Goal: Transaction & Acquisition: Download file/media

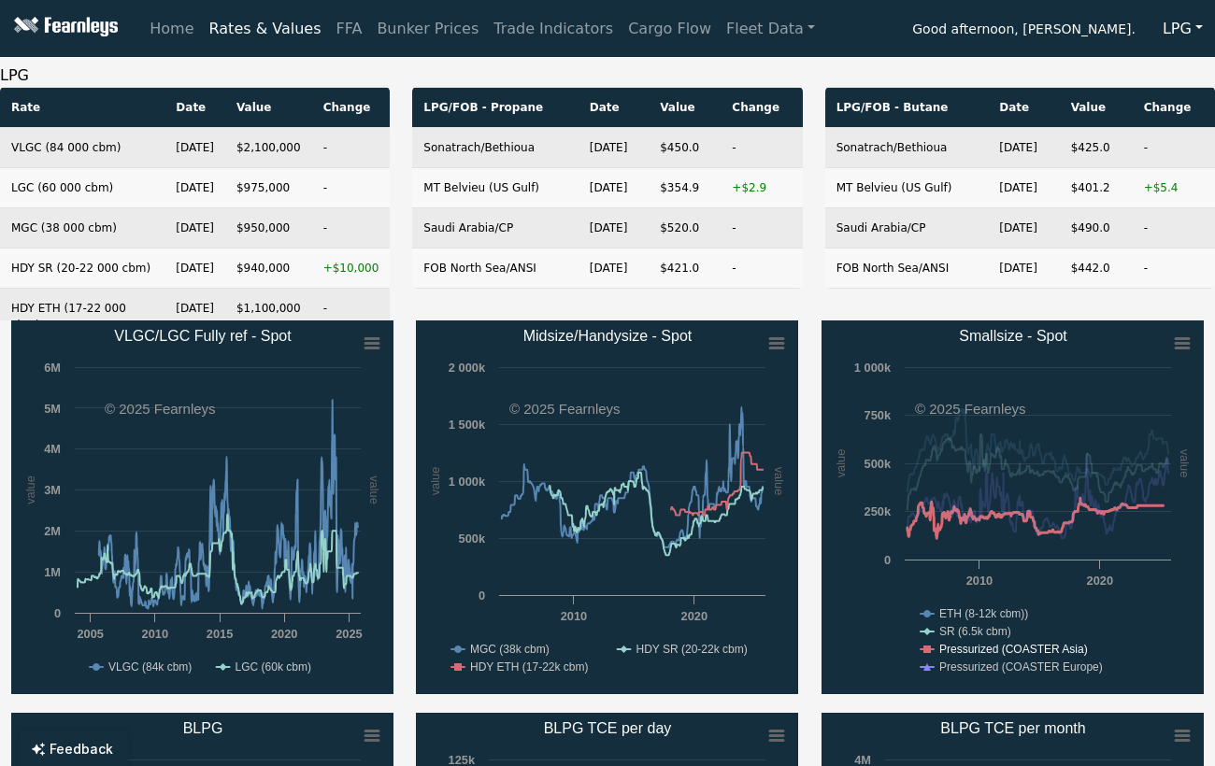
click at [1001, 638] on text "SR (6.5k cbm)" at bounding box center [975, 631] width 72 height 13
click at [1001, 645] on text "Pressurized (COASTER Asia)" at bounding box center [1013, 649] width 149 height 13
click at [1009, 661] on text "Pressurized (COASTER Europe)" at bounding box center [1021, 667] width 164 height 13
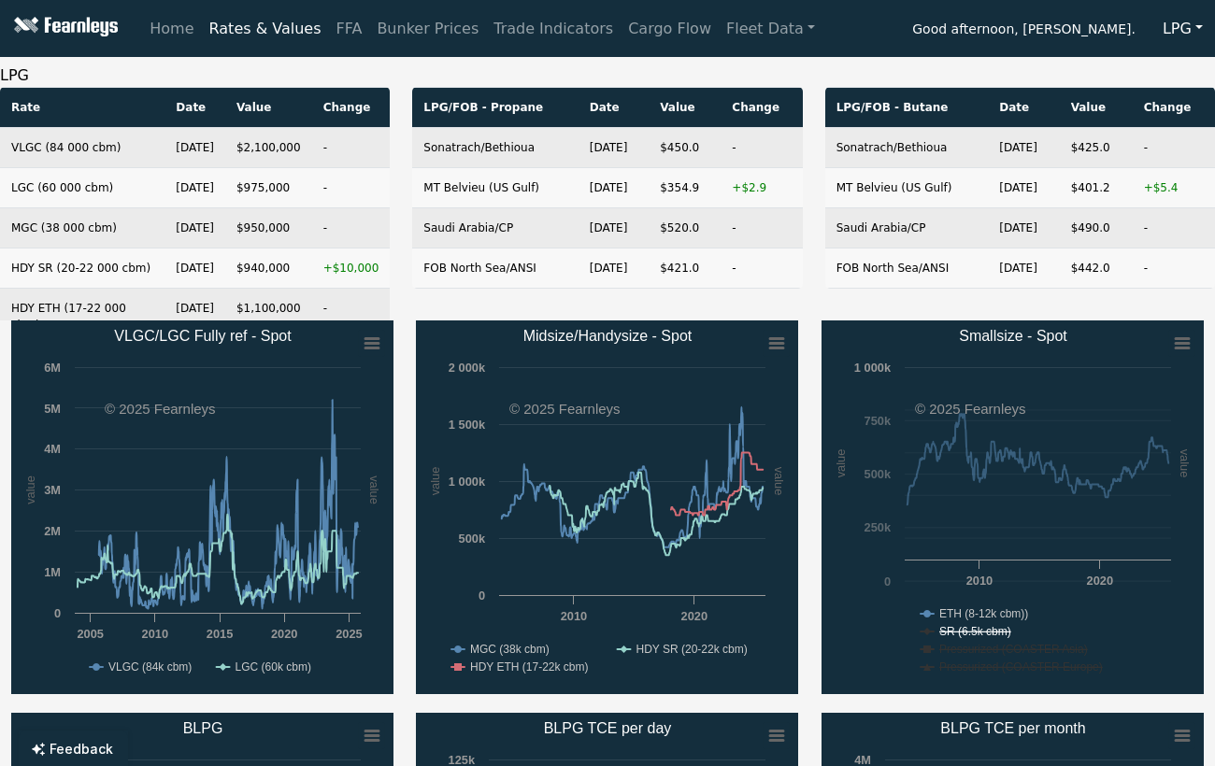
click at [1007, 609] on text "ETH (8-12k cbm))" at bounding box center [983, 613] width 89 height 13
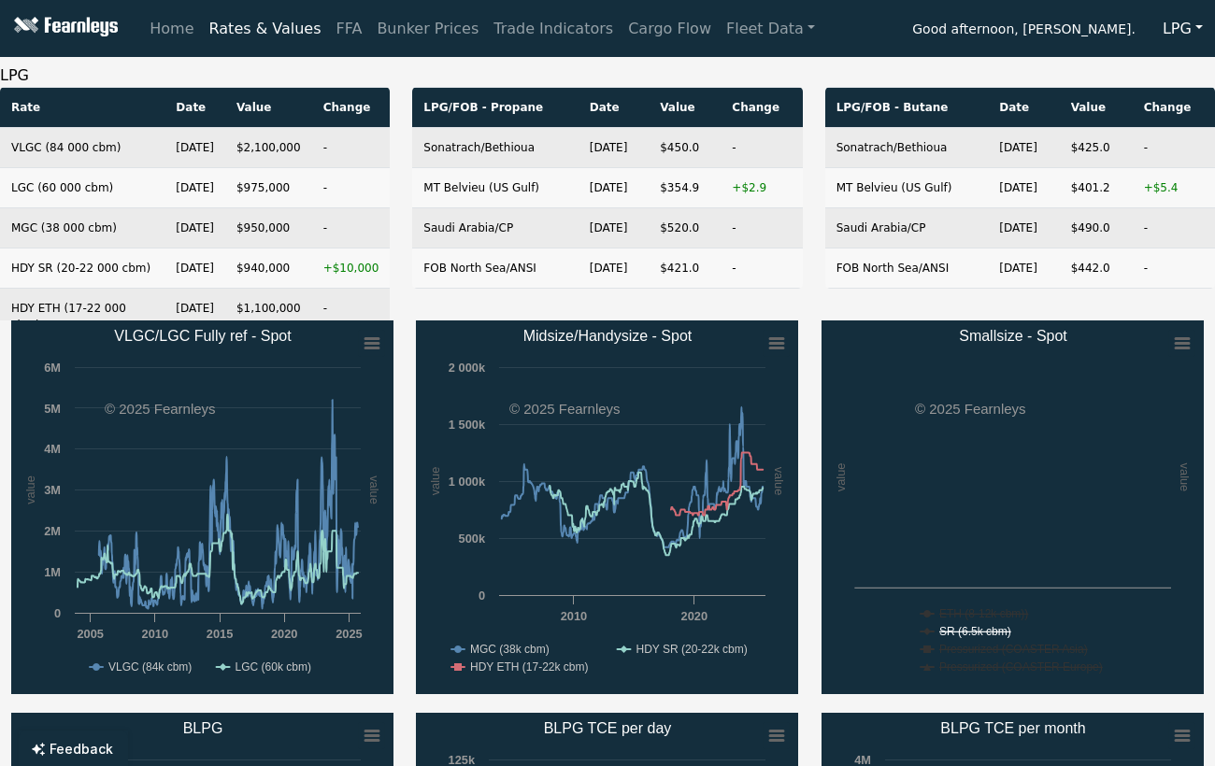
click at [997, 630] on text "SR (6.5k cbm)" at bounding box center [975, 631] width 72 height 13
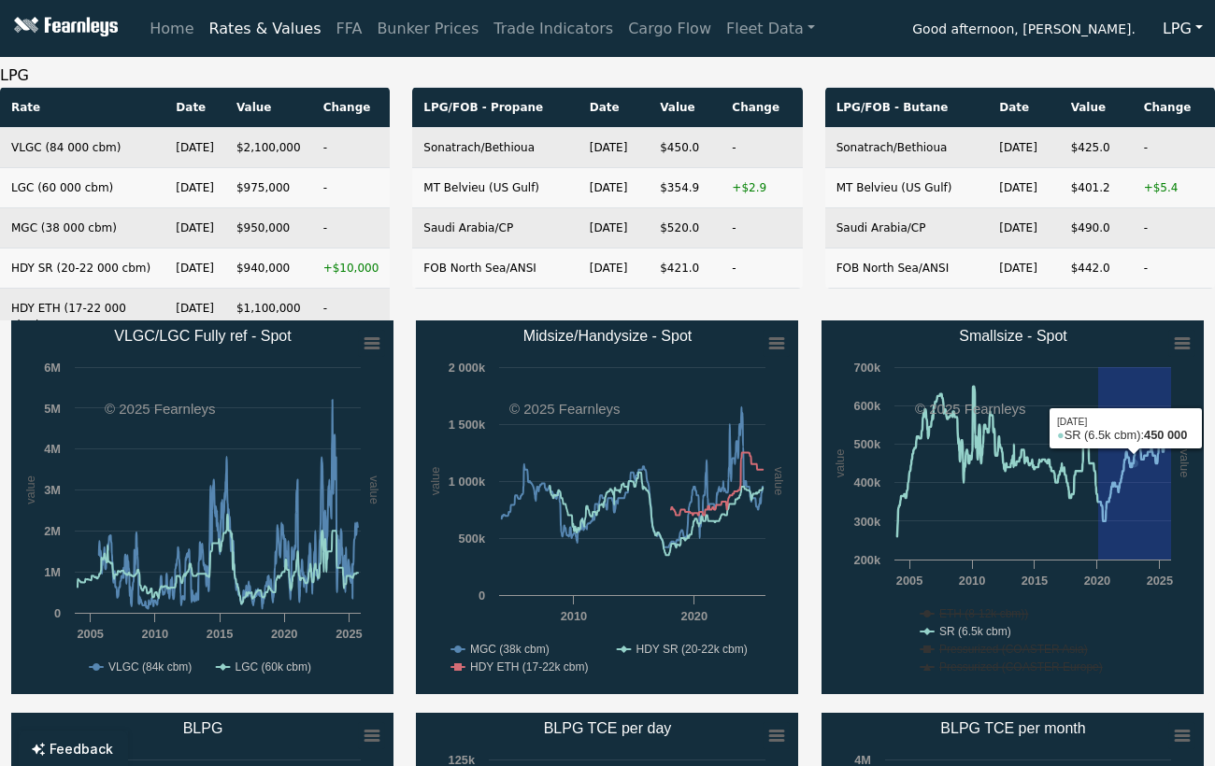
drag, startPoint x: 1098, startPoint y: 557, endPoint x: 1264, endPoint y: 552, distance: 165.5
click at [1215, 552] on html "Home Rates & Values FFA Bunker Prices Trade Indicators Cargo Flow Fleet Data Go…" at bounding box center [607, 383] width 1215 height 766
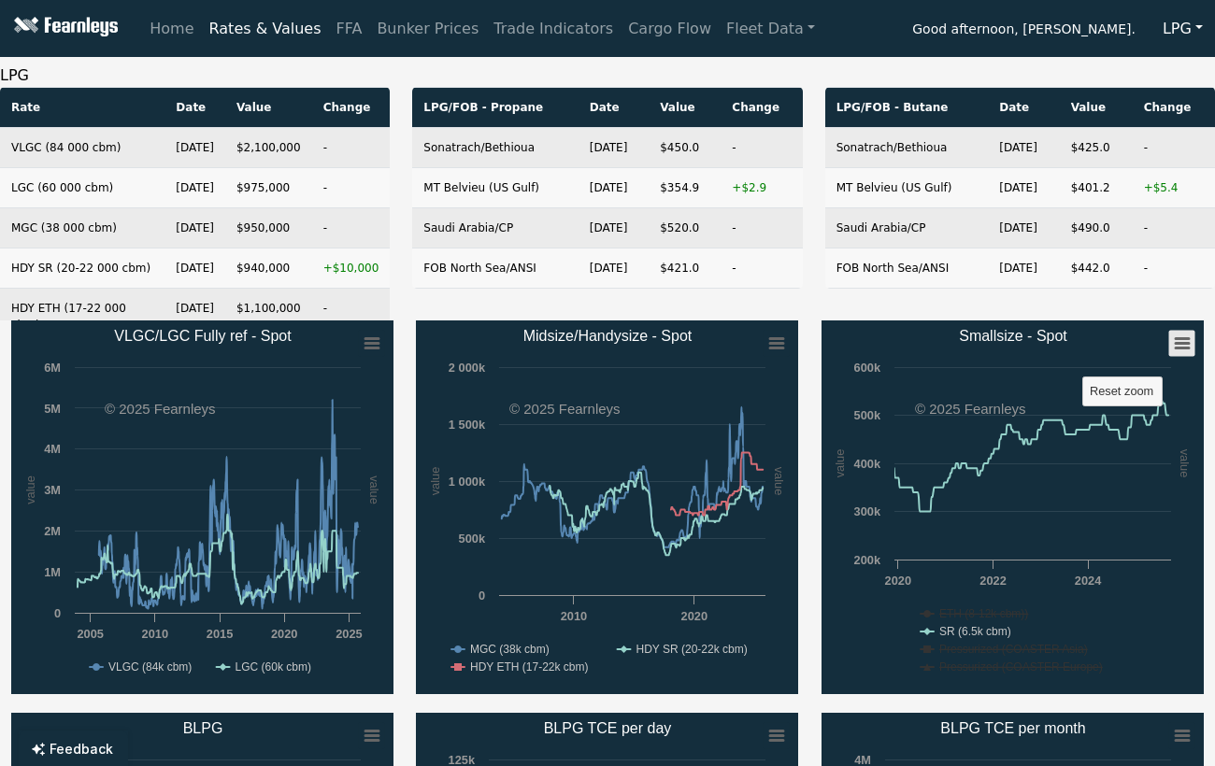
click at [1179, 339] on icon "Smallsize - Spot" at bounding box center [1182, 343] width 13 height 9
click at [1169, 331] on rect "Smallsize - Spot" at bounding box center [1181, 344] width 26 height 26
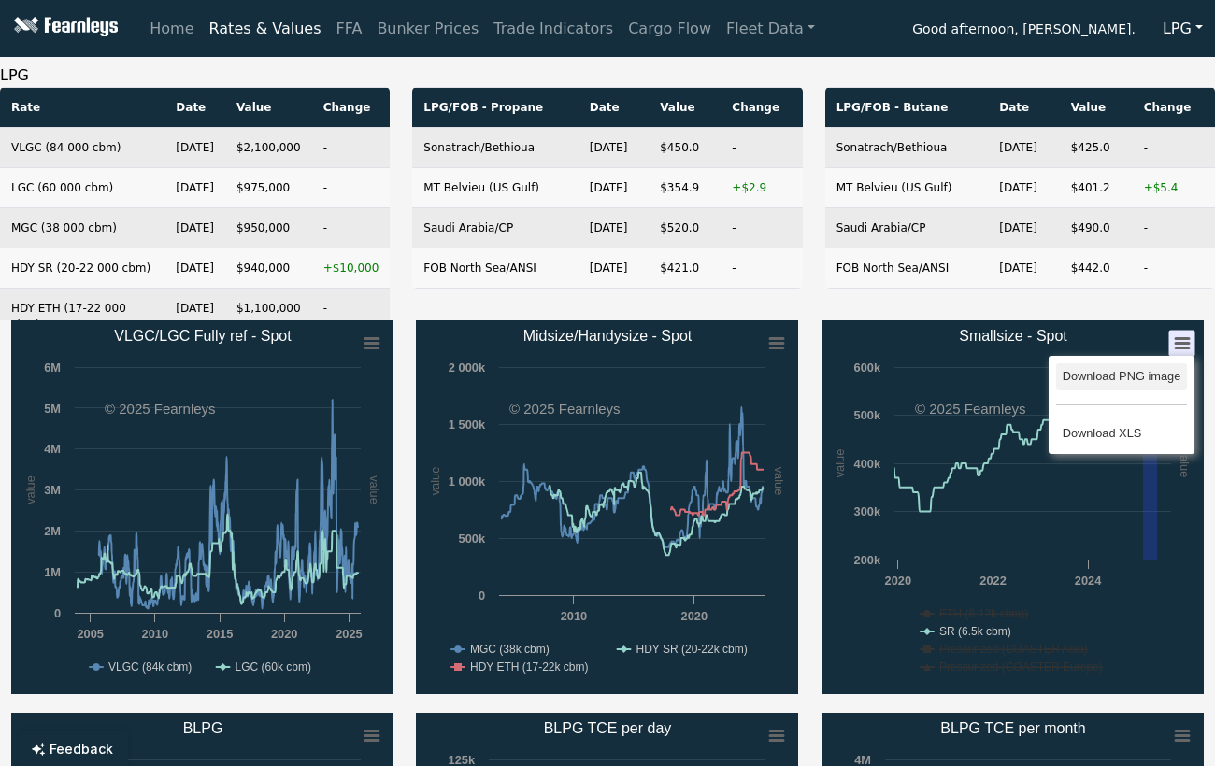
drag, startPoint x: 1143, startPoint y: 428, endPoint x: 1157, endPoint y: 373, distance: 56.9
click at [1157, 373] on ul "Download PNG image Download XLS" at bounding box center [1121, 405] width 145 height 98
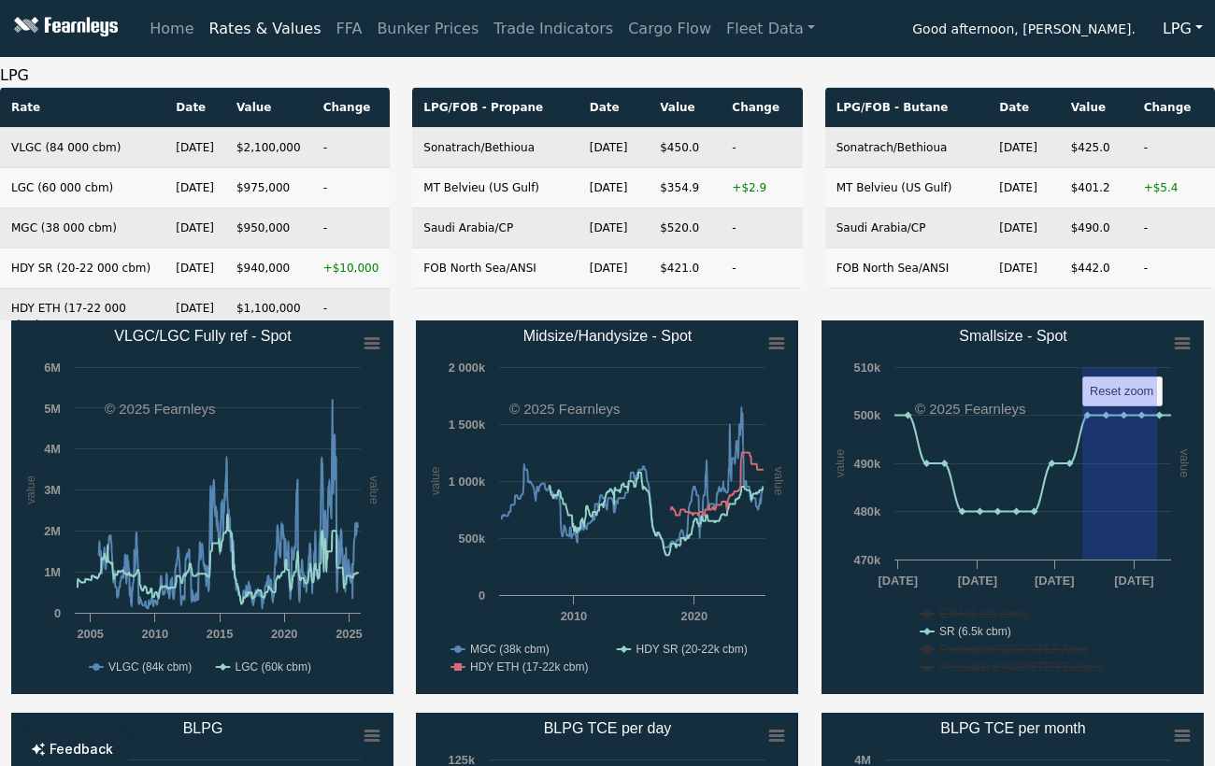
drag, startPoint x: 1157, startPoint y: 373, endPoint x: 1082, endPoint y: 643, distance: 280.2
click at [1082, 643] on icon "Created with Highcharts 11.4.8 value value Chart context menu Smallsize - Spot …" at bounding box center [1012, 508] width 382 height 374
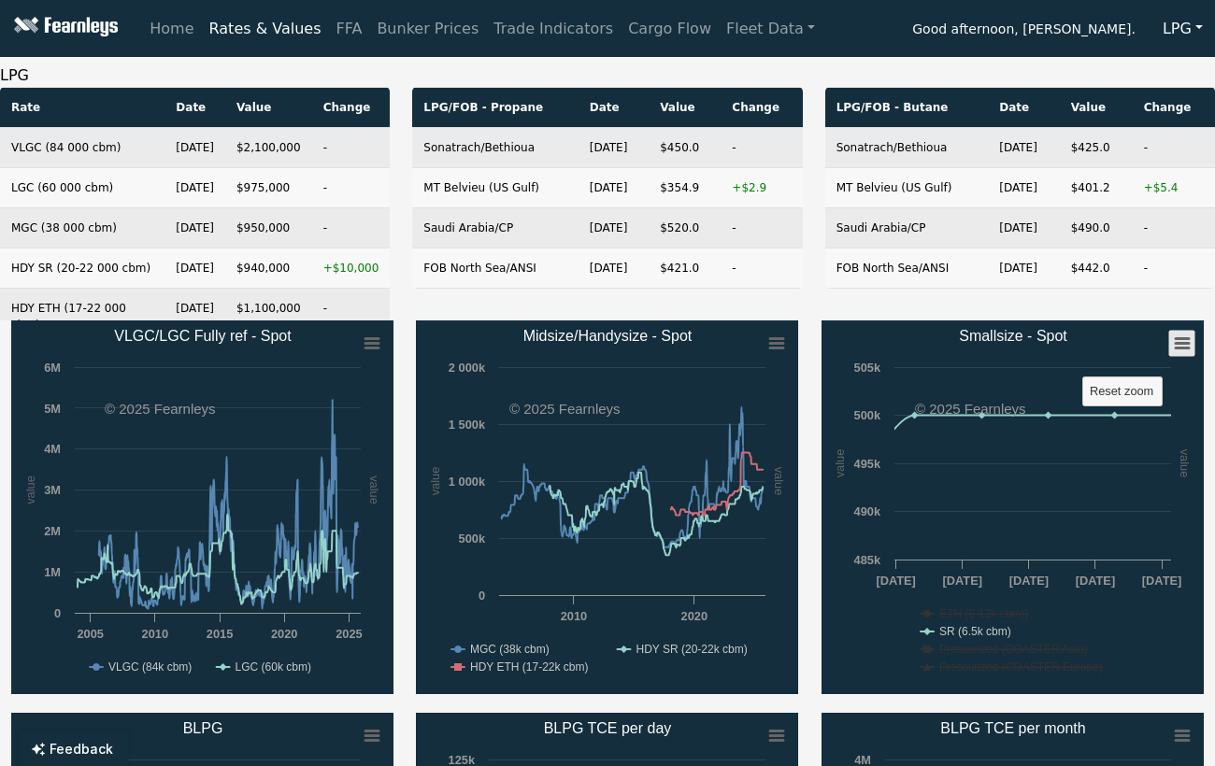
click at [1184, 353] on rect "Smallsize - Spot" at bounding box center [1181, 344] width 26 height 26
click at [929, 639] on rect "Smallsize - Spot" at bounding box center [1012, 508] width 382 height 374
click at [928, 631] on icon "Smallsize - Spot" at bounding box center [926, 631] width 7 height 7
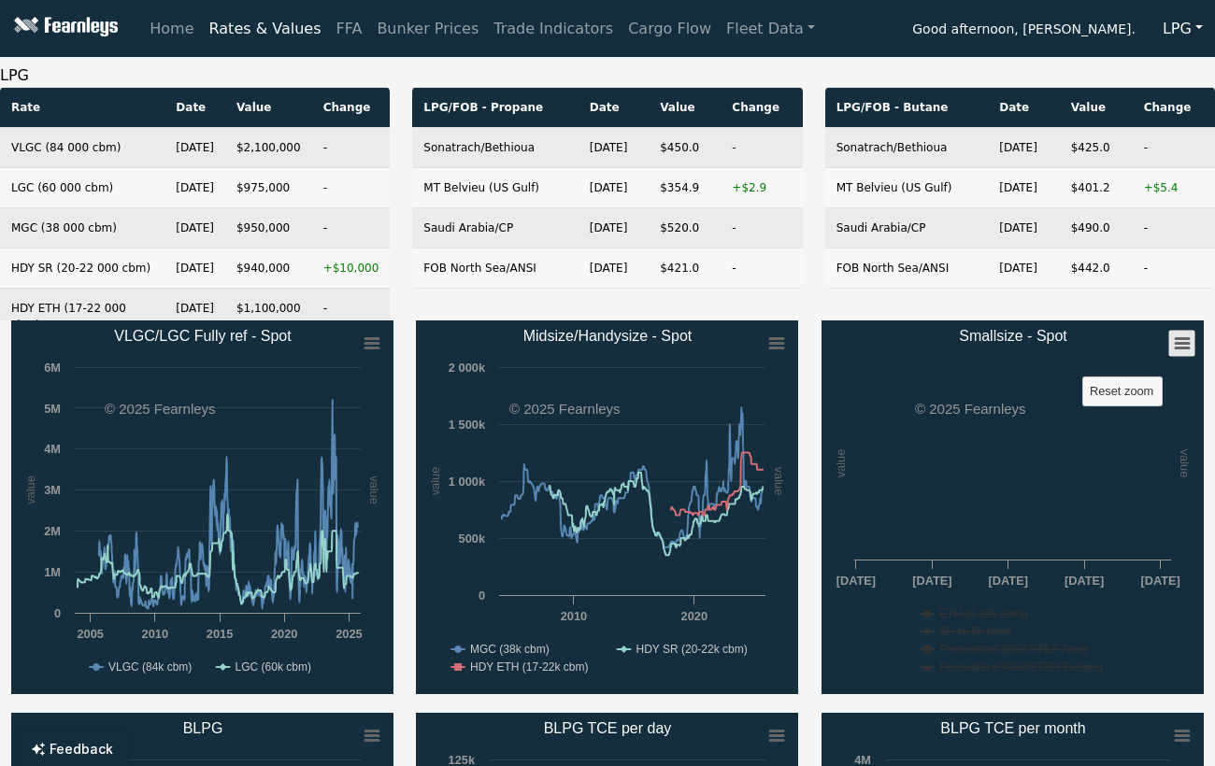
click at [1187, 349] on icon "Smallsize - Spot" at bounding box center [1182, 343] width 13 height 9
drag, startPoint x: 965, startPoint y: 525, endPoint x: 1169, endPoint y: 649, distance: 238.2
click at [1169, 649] on rect "Smallsize - Spot" at bounding box center [1012, 508] width 382 height 374
click at [1128, 392] on text "Reset zoom" at bounding box center [1122, 391] width 64 height 14
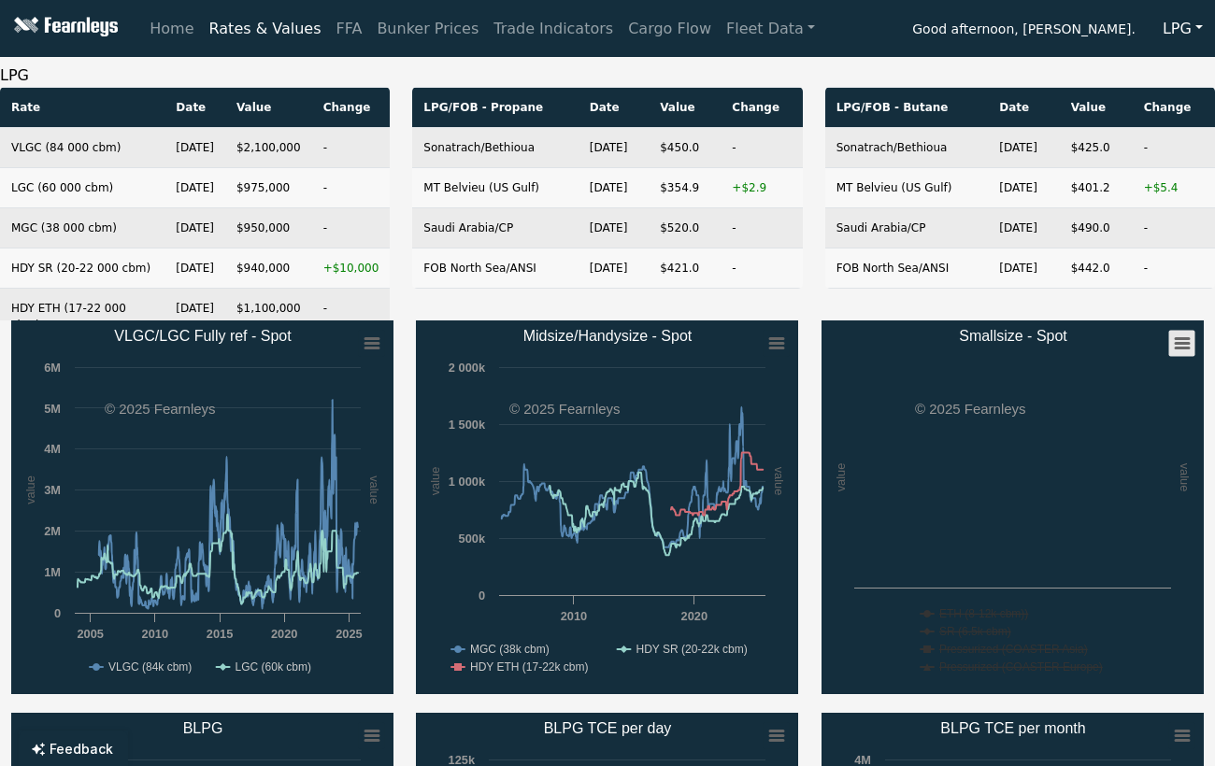
click at [1181, 347] on icon "Smallsize - Spot" at bounding box center [1182, 343] width 13 height 9
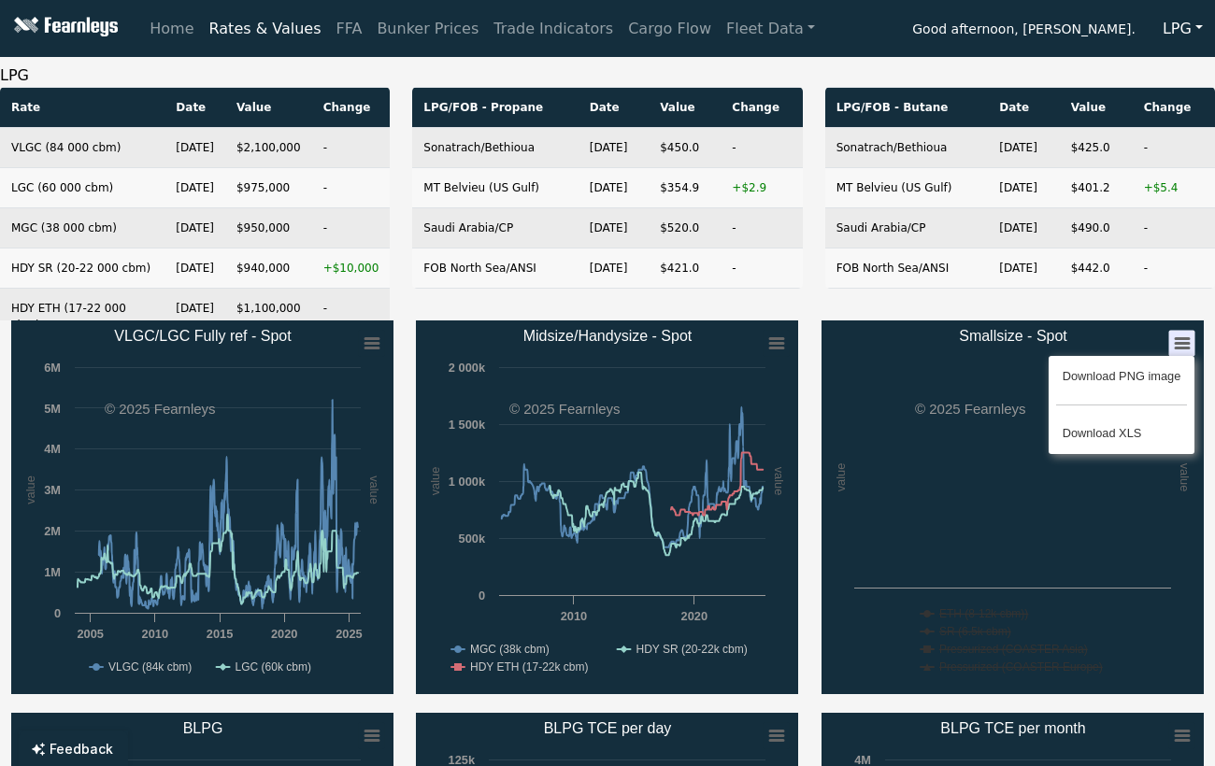
click at [1153, 617] on rect "Smallsize - Spot" at bounding box center [1012, 508] width 382 height 374
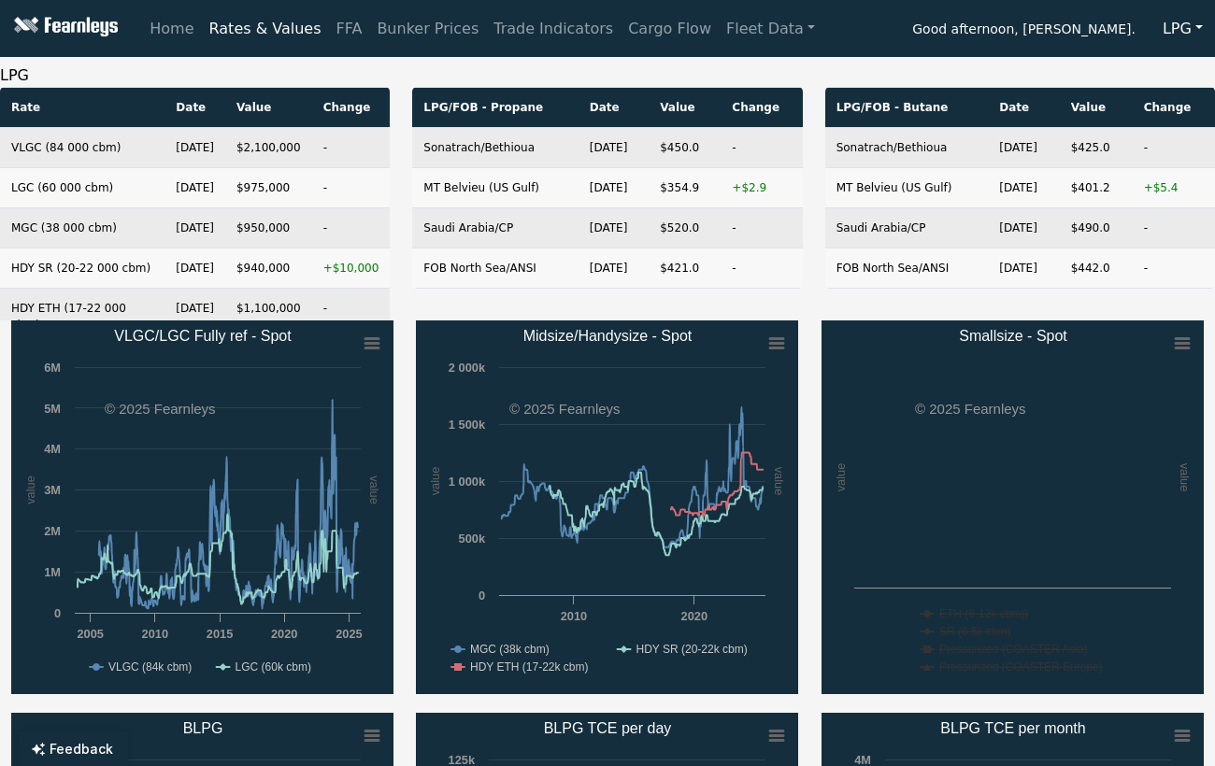
click at [1037, 578] on rect "Smallsize - Spot" at bounding box center [1012, 508] width 382 height 374
drag, startPoint x: 916, startPoint y: 601, endPoint x: 948, endPoint y: 618, distance: 36.0
click at [918, 602] on rect "Smallsize - Spot" at bounding box center [1012, 508] width 382 height 374
click at [949, 618] on text "ETH (8-12k cbm))" at bounding box center [983, 613] width 89 height 13
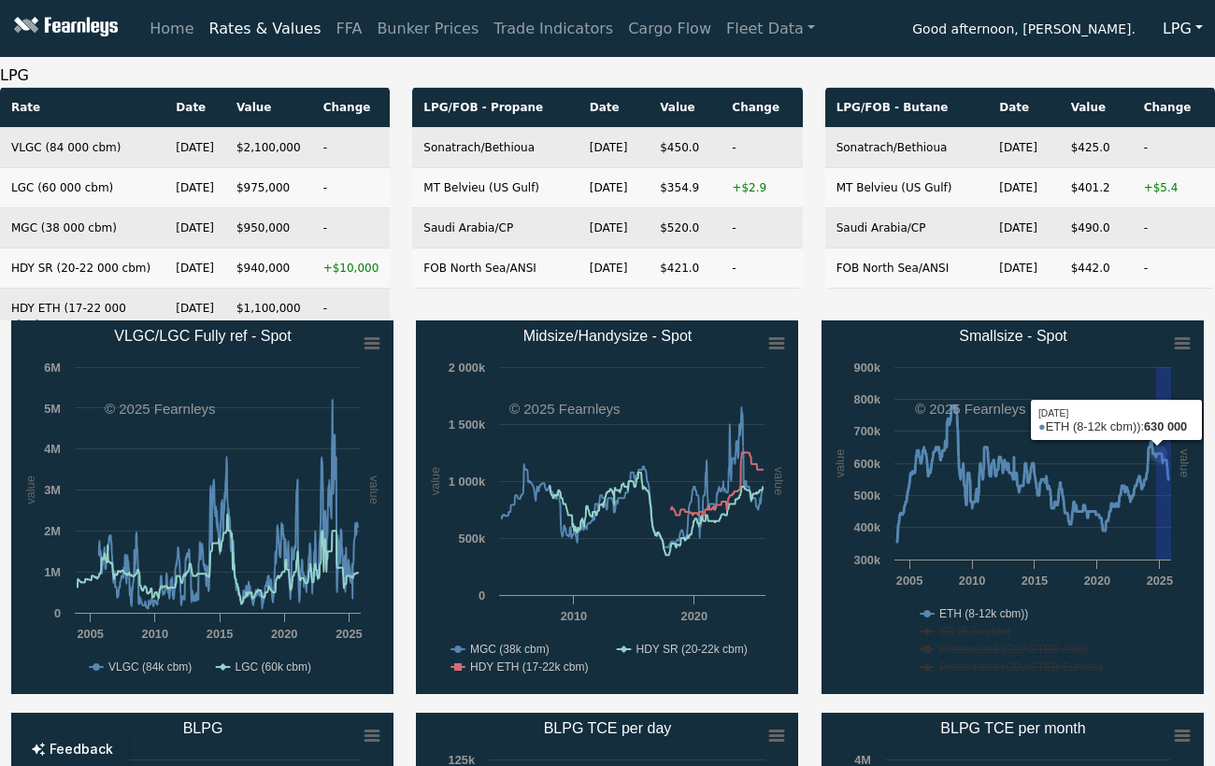
drag, startPoint x: 1156, startPoint y: 559, endPoint x: 1393, endPoint y: 561, distance: 236.5
click at [1215, 561] on html "Home Rates & Values FFA Bunker Prices Trade Indicators Cargo Flow Fleet Data Go…" at bounding box center [607, 383] width 1215 height 766
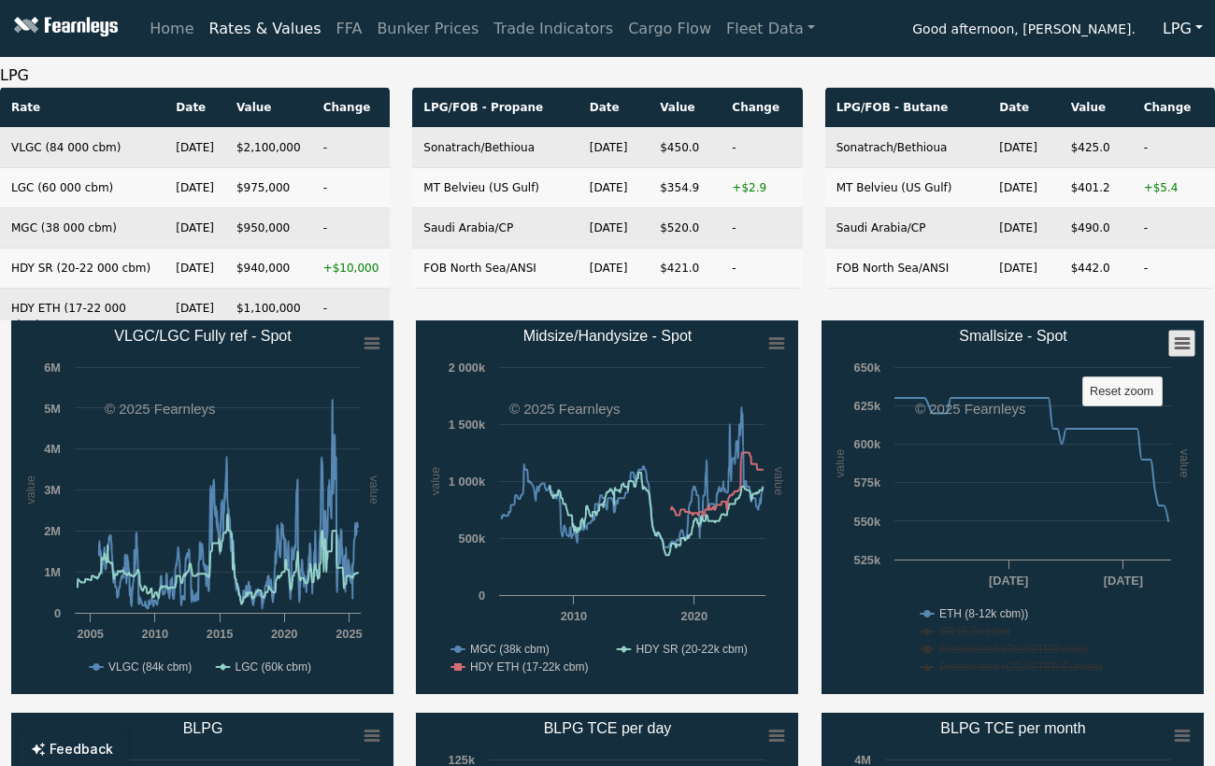
click at [1175, 331] on rect "Smallsize - Spot" at bounding box center [1181, 344] width 26 height 26
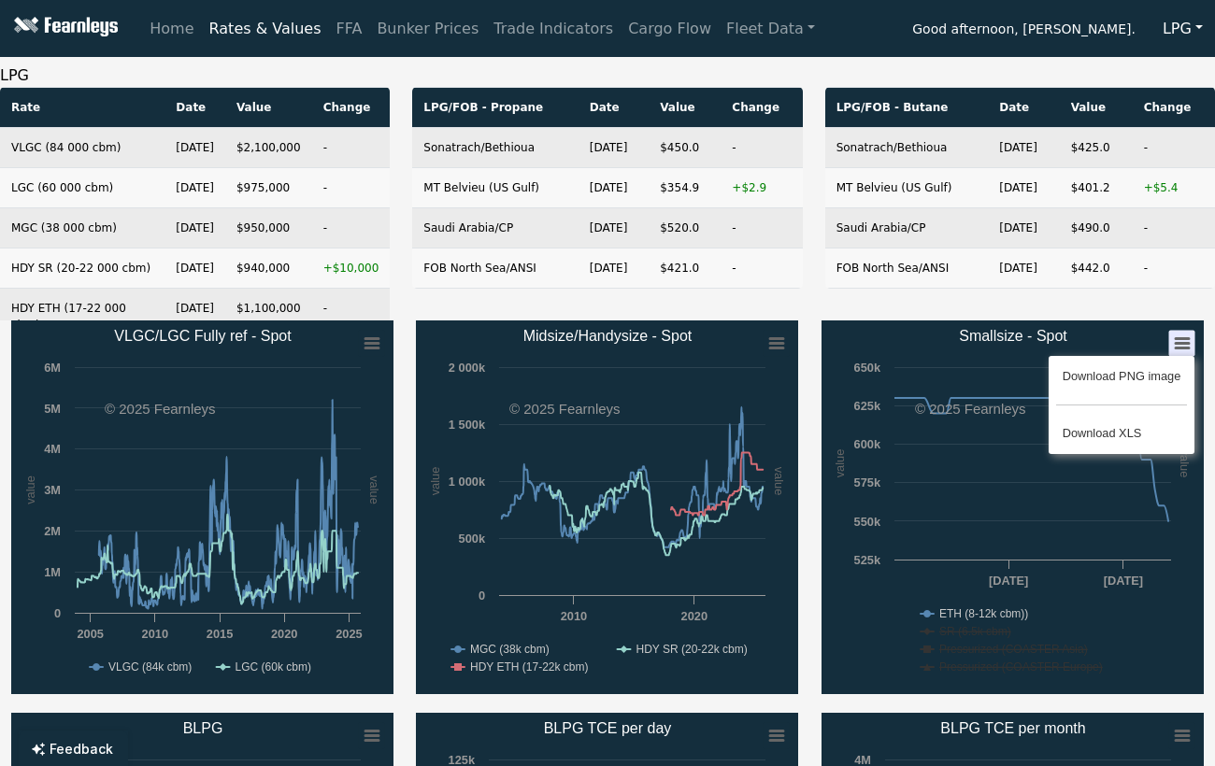
click at [1170, 330] on div "Download PNG image Download XLS" at bounding box center [1120, 405] width 197 height 150
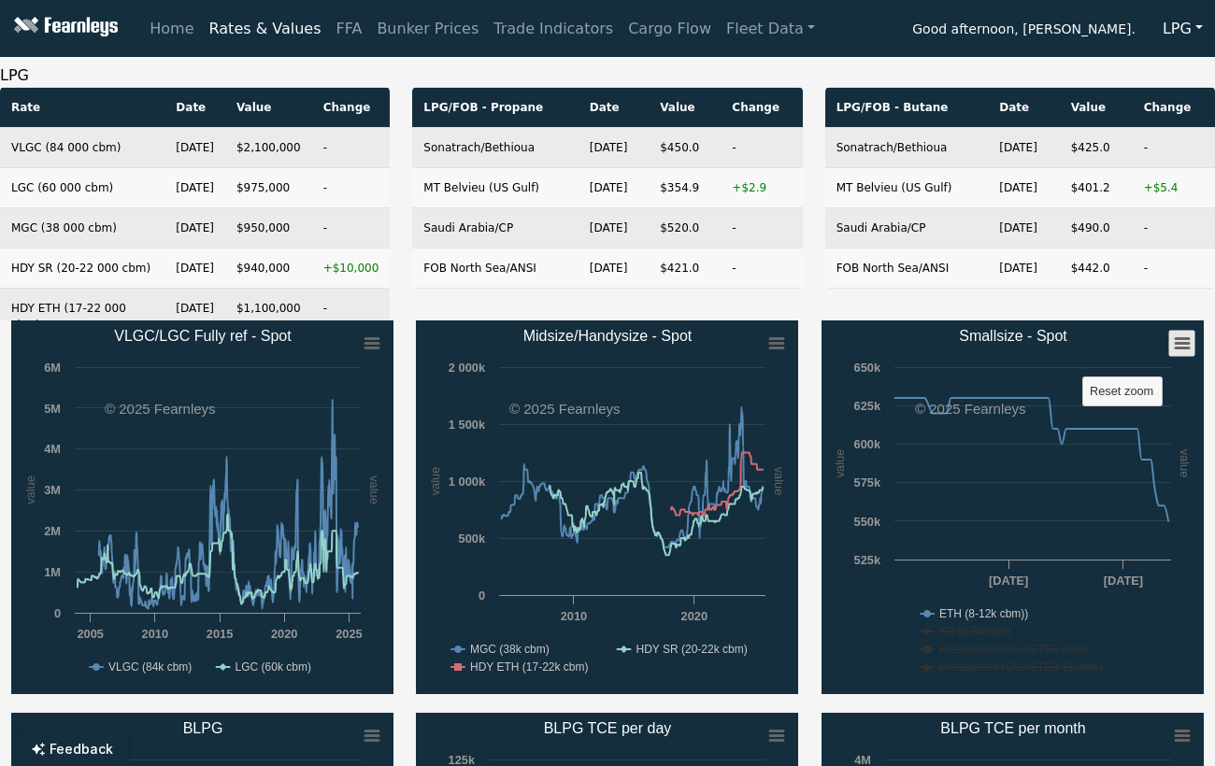
click at [1175, 340] on rect "Smallsize - Spot" at bounding box center [1181, 344] width 26 height 26
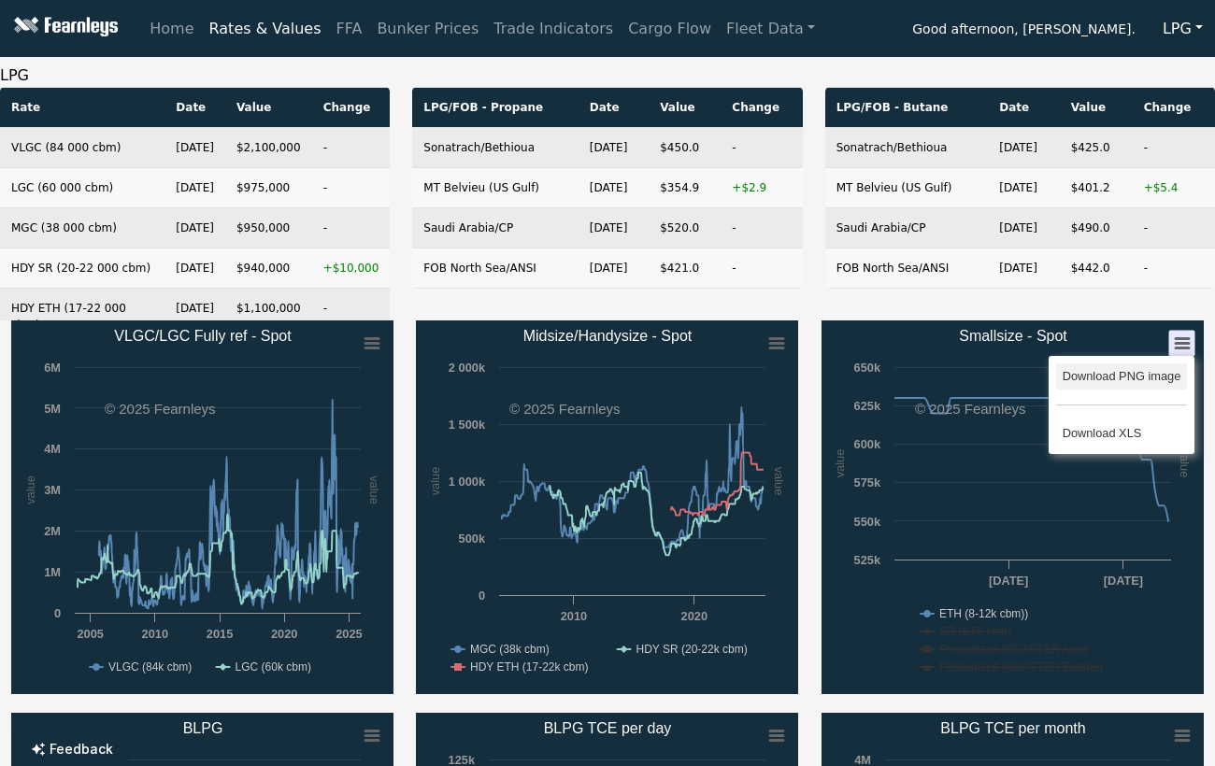
click at [1117, 372] on li "Download PNG image" at bounding box center [1121, 377] width 130 height 26
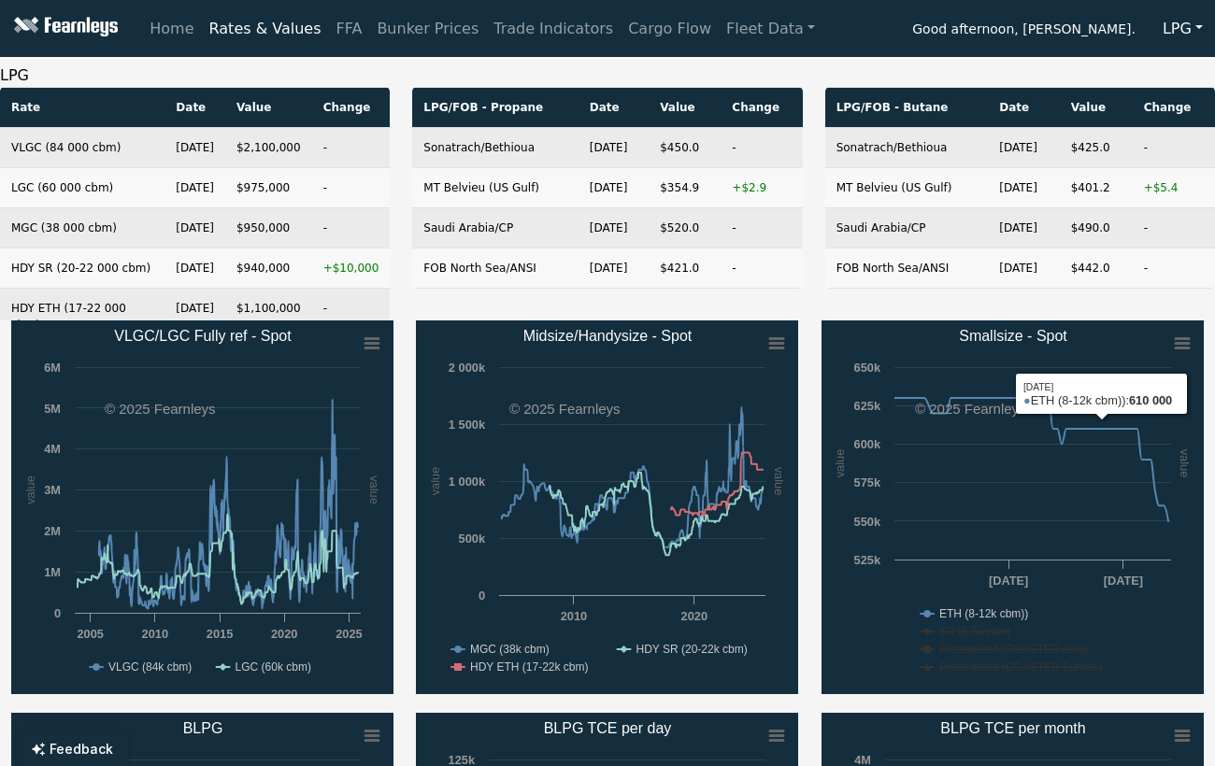
click at [1180, 336] on rect "Smallsize - Spot" at bounding box center [1181, 344] width 26 height 26
click at [1191, 345] on rect "Smallsize - Spot" at bounding box center [1181, 344] width 26 height 26
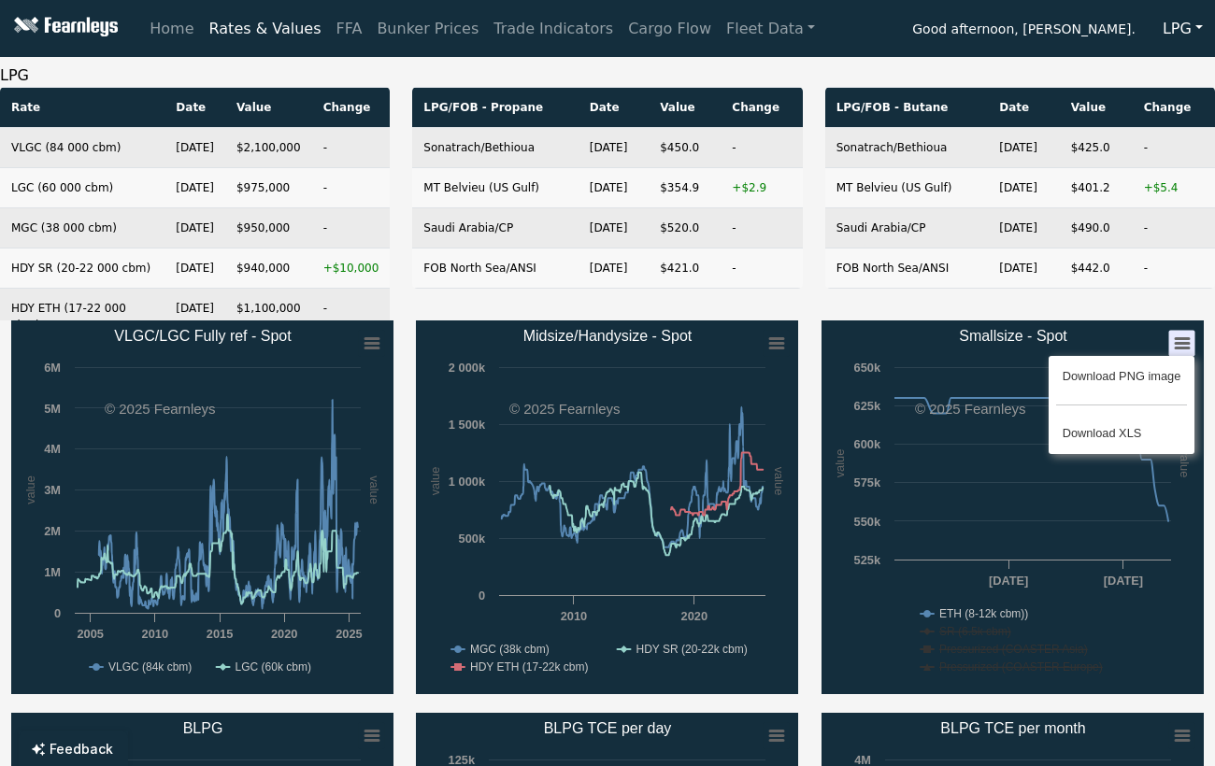
click at [907, 321] on rect "Smallsize - Spot" at bounding box center [1012, 508] width 382 height 374
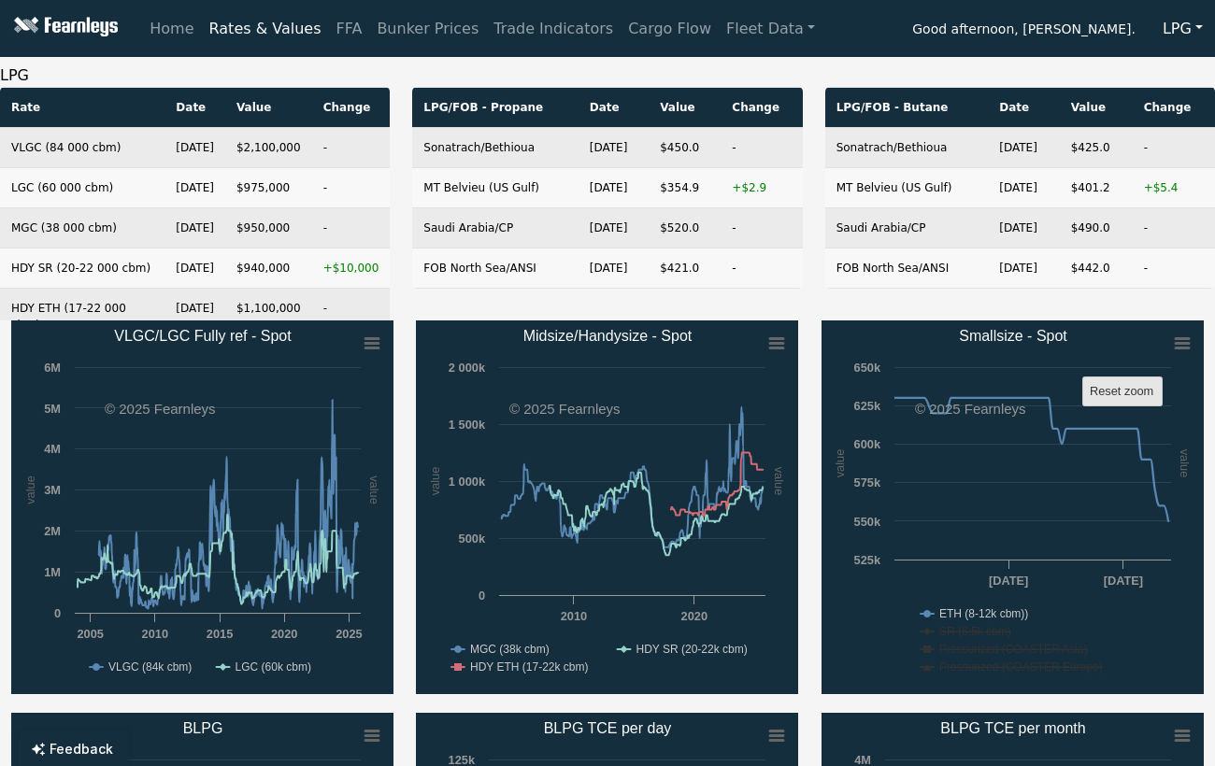
click at [1124, 388] on text "Reset zoom" at bounding box center [1122, 391] width 64 height 14
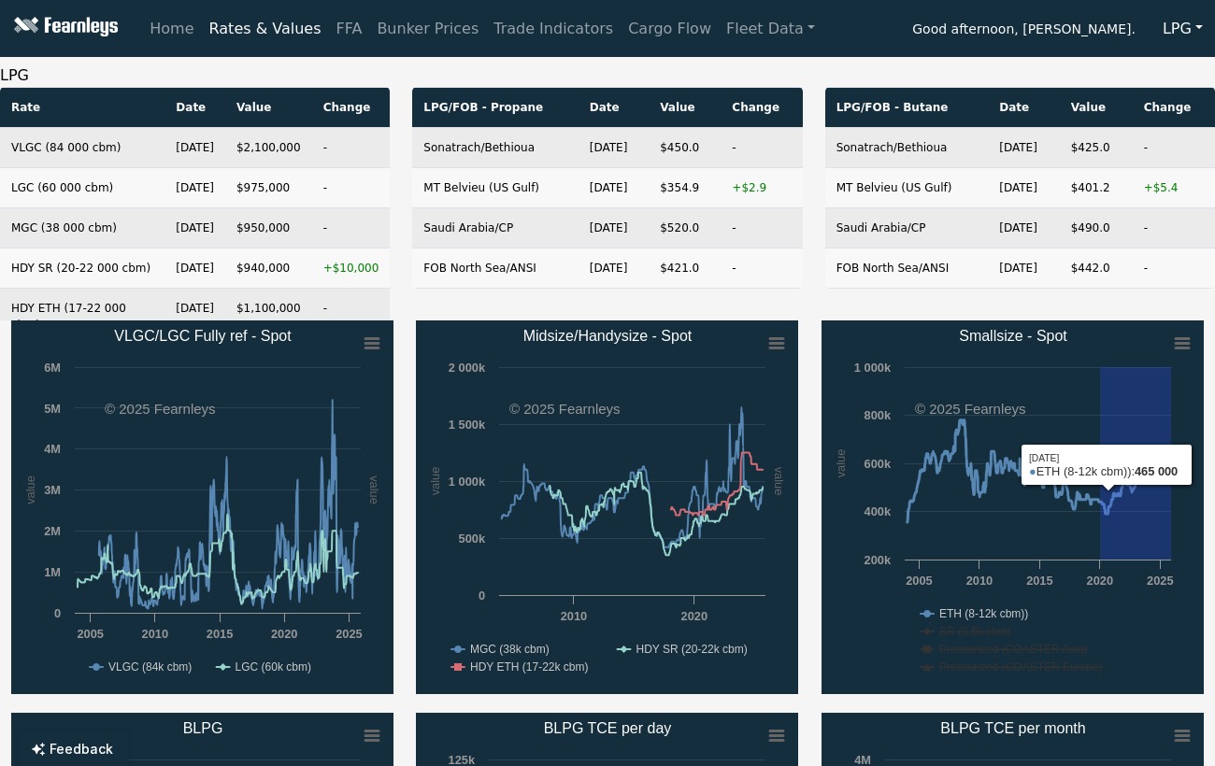
drag, startPoint x: 1100, startPoint y: 560, endPoint x: 1318, endPoint y: 563, distance: 217.8
click at [1215, 563] on html "Home Rates & Values FFA Bunker Prices Trade Indicators Cargo Flow Fleet Data Go…" at bounding box center [607, 383] width 1215 height 766
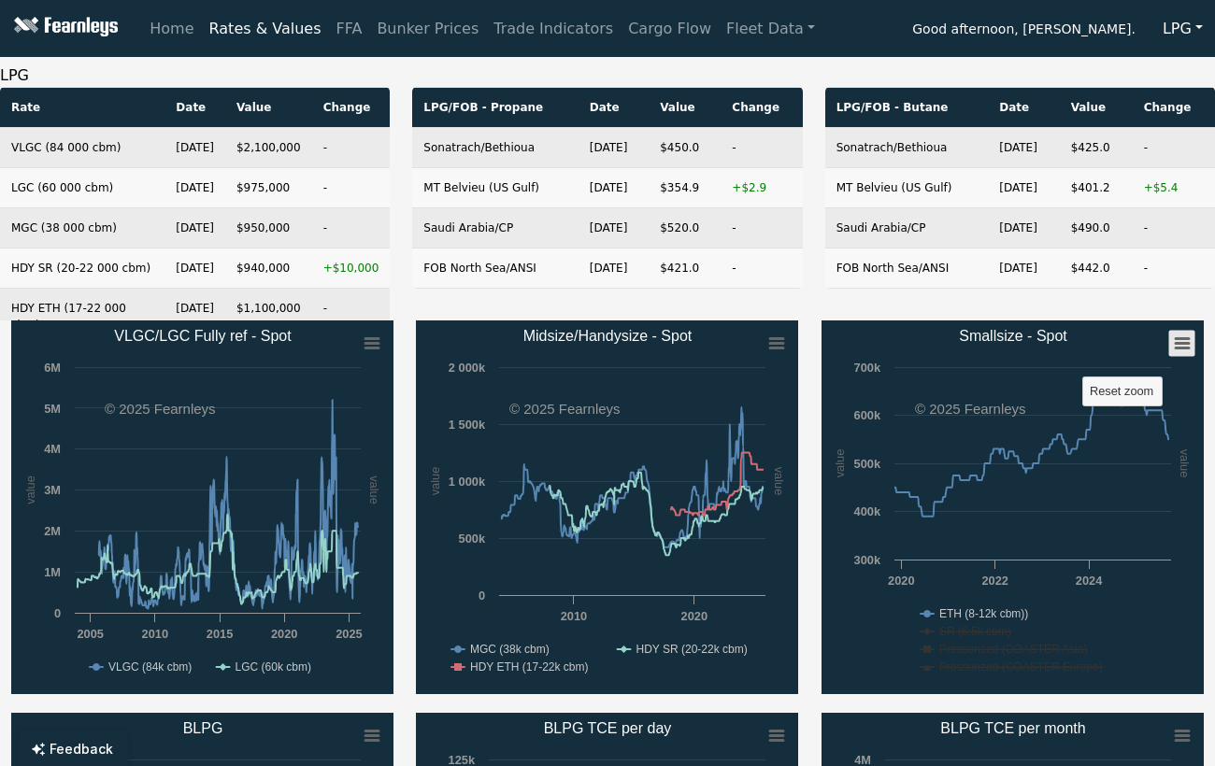
click at [1178, 349] on icon "Smallsize - Spot" at bounding box center [1182, 343] width 13 height 9
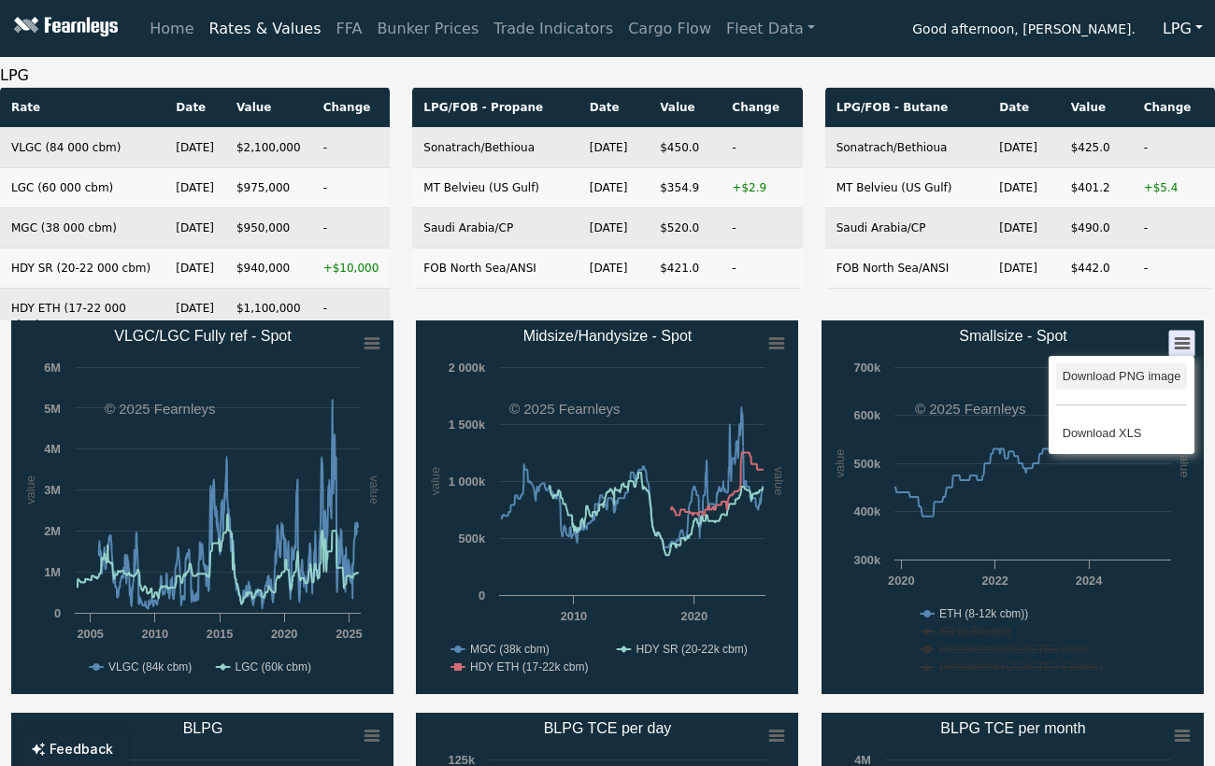
click at [1176, 374] on li "Download PNG image" at bounding box center [1121, 377] width 130 height 26
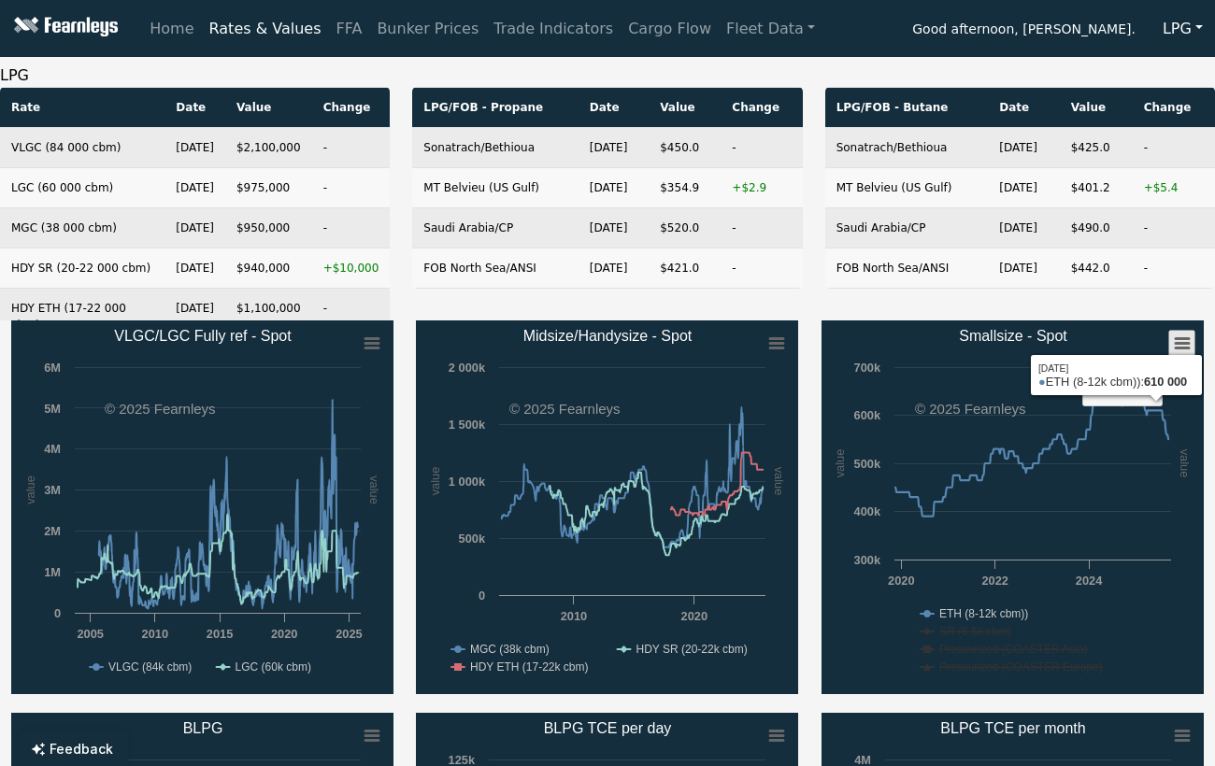
click at [1187, 345] on rect "Smallsize - Spot" at bounding box center [1181, 344] width 26 height 26
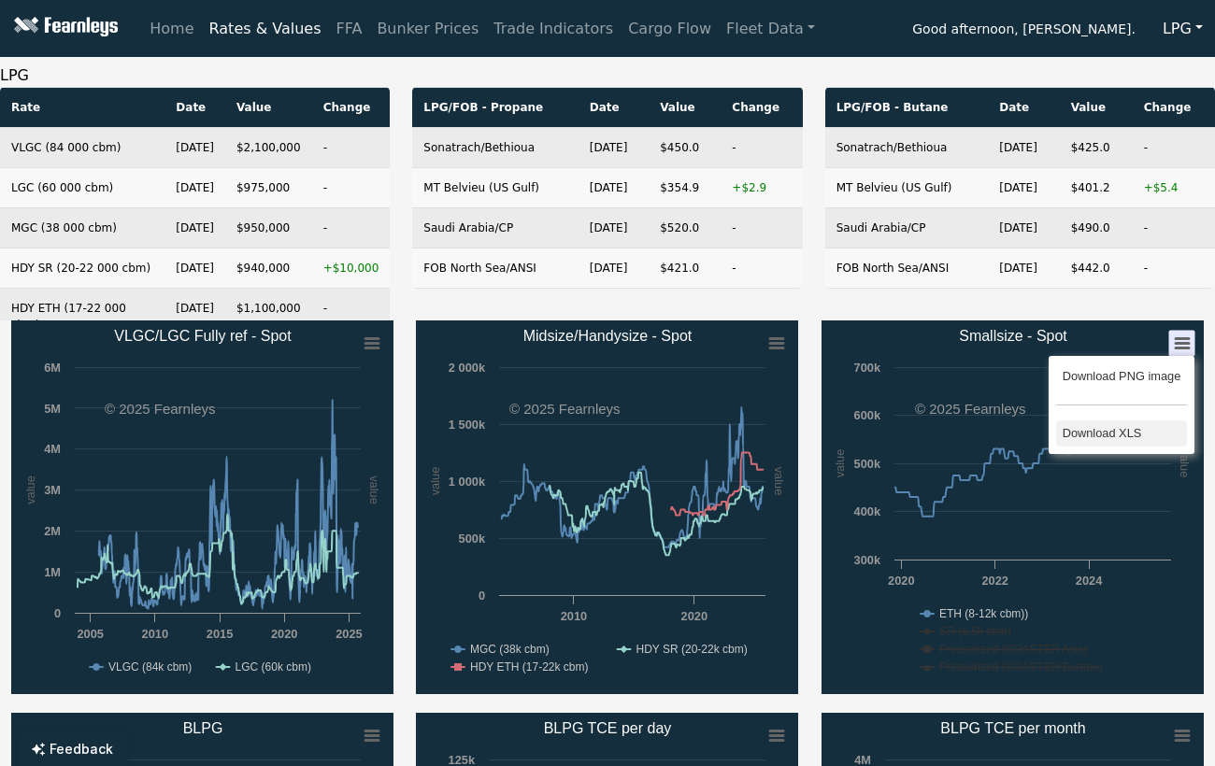
click at [1129, 432] on li "Download XLS" at bounding box center [1121, 434] width 130 height 26
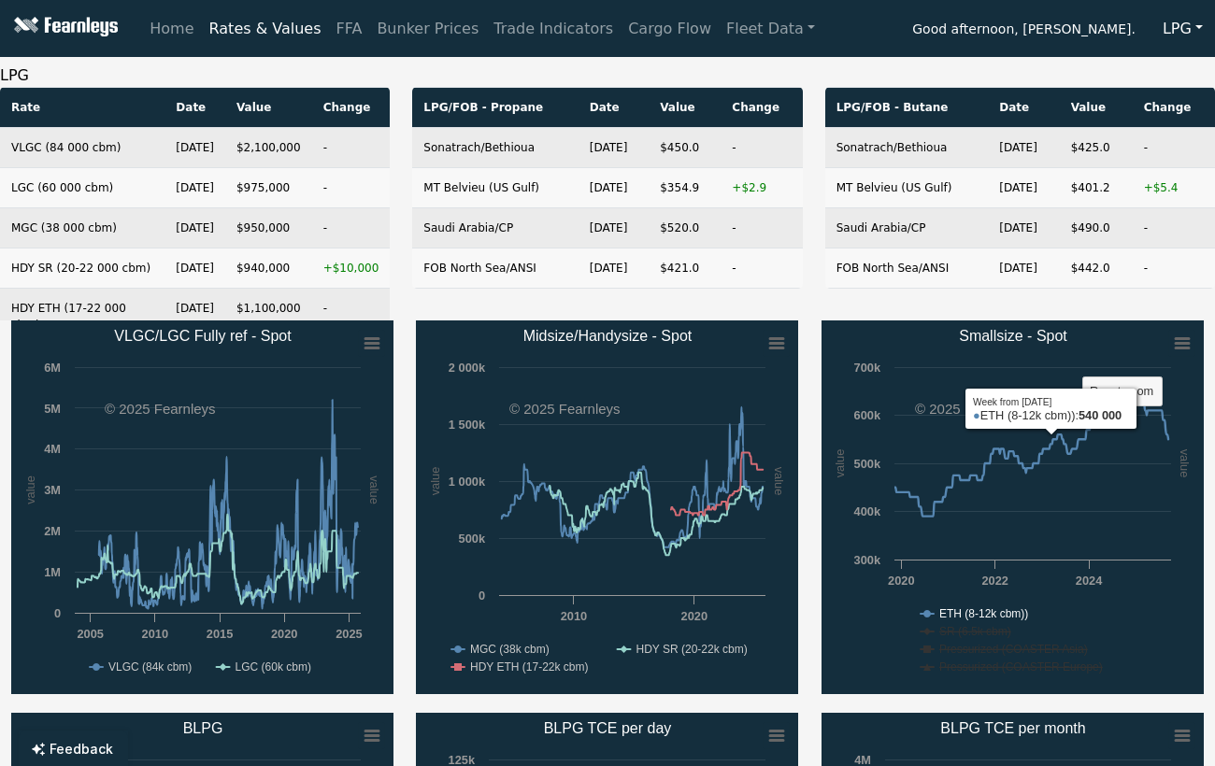
click at [967, 612] on text "ETH (8-12k cbm))" at bounding box center [983, 613] width 89 height 13
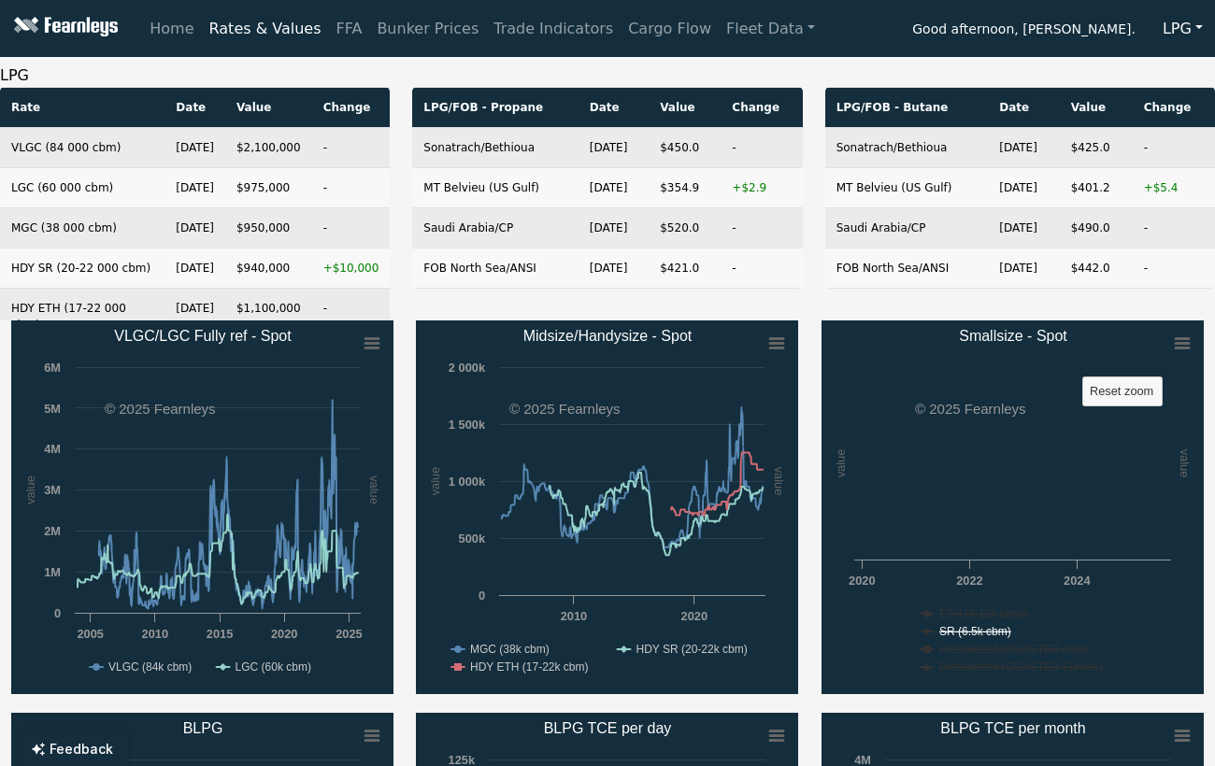
click at [993, 634] on text "SR (6.5k cbm)" at bounding box center [975, 631] width 72 height 13
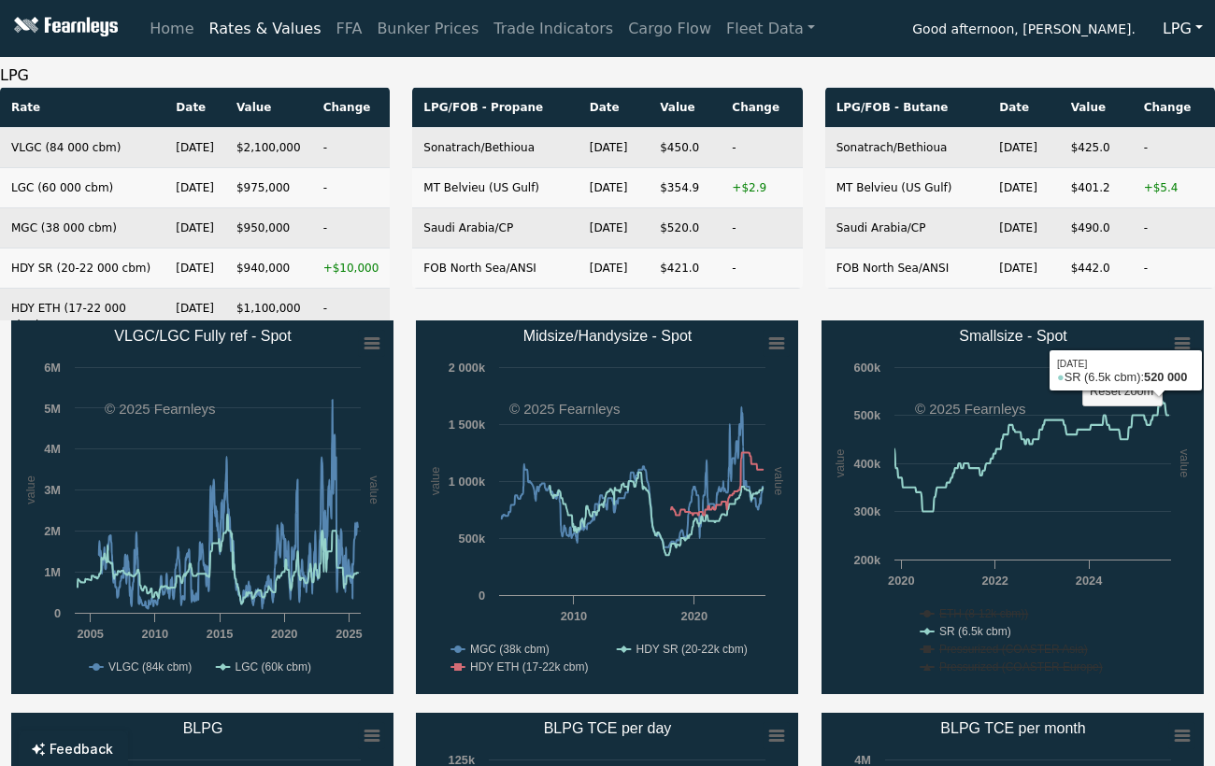
click at [1182, 321] on rect "Smallsize - Spot" at bounding box center [1012, 508] width 382 height 374
click at [1180, 339] on icon "Smallsize - Spot" at bounding box center [1182, 343] width 13 height 9
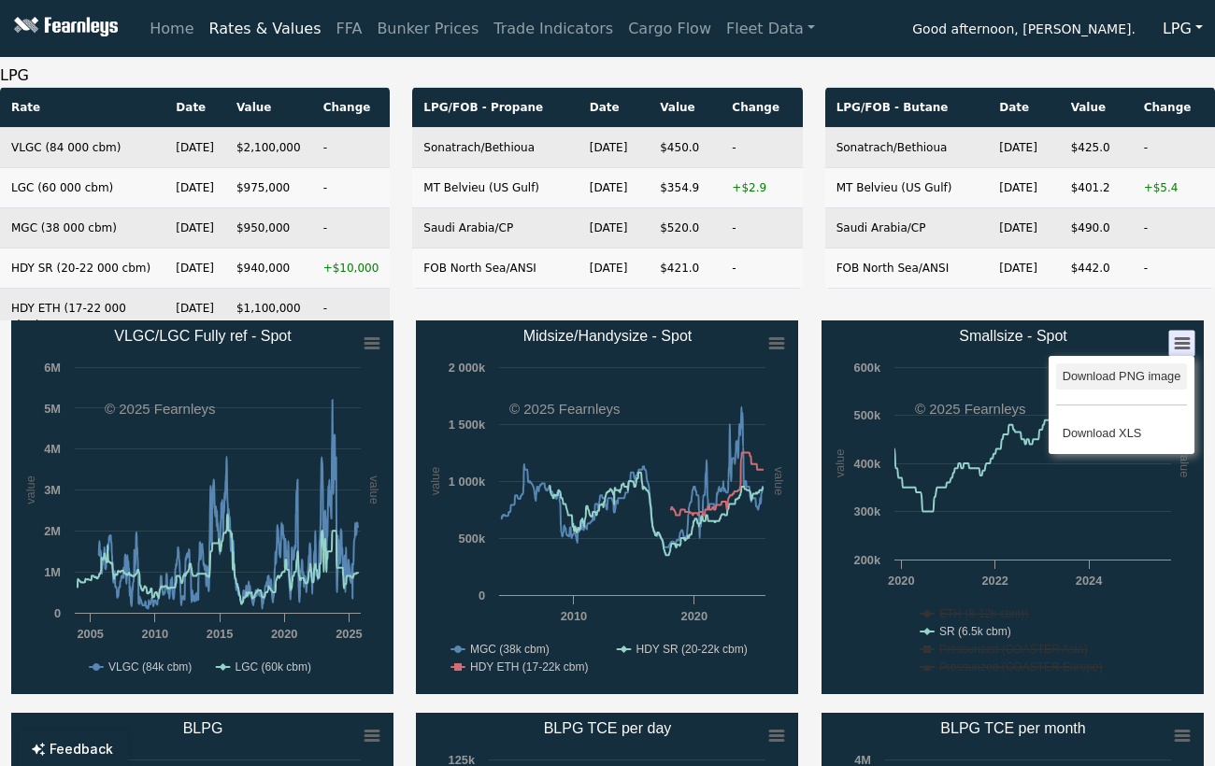
click at [1138, 374] on li "Download PNG image" at bounding box center [1121, 377] width 130 height 26
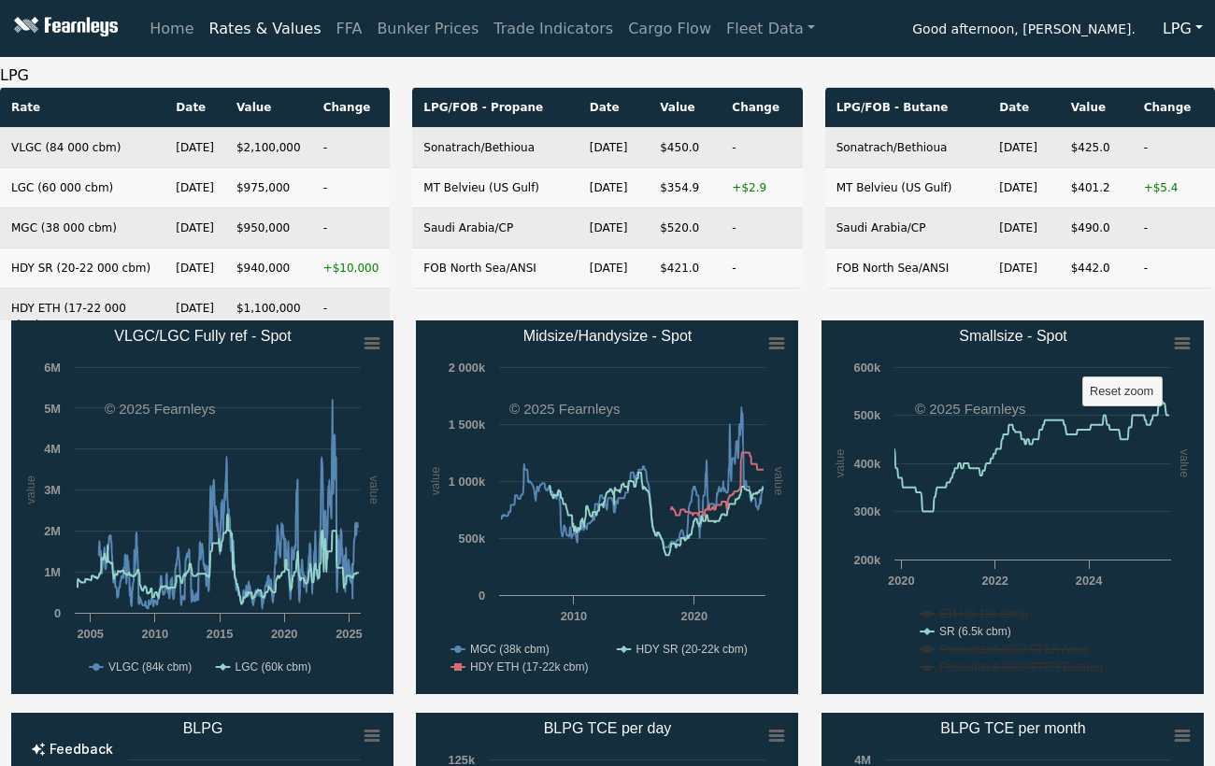
click at [579, 355] on rect "Midsize/Handysize - Spot" at bounding box center [607, 508] width 382 height 374
click at [1148, 400] on rect "Smallsize - Spot" at bounding box center [1121, 392] width 79 height 29
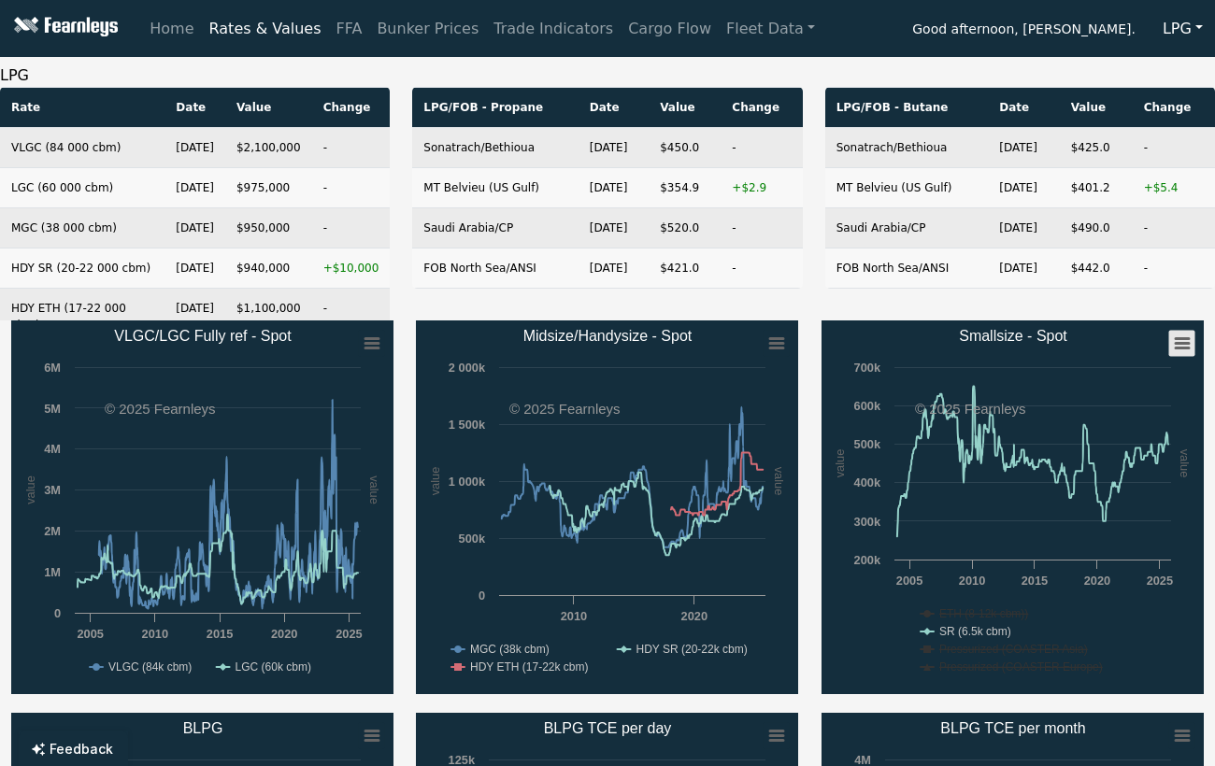
click at [1180, 346] on rect "Smallsize - Spot" at bounding box center [1181, 344] width 26 height 26
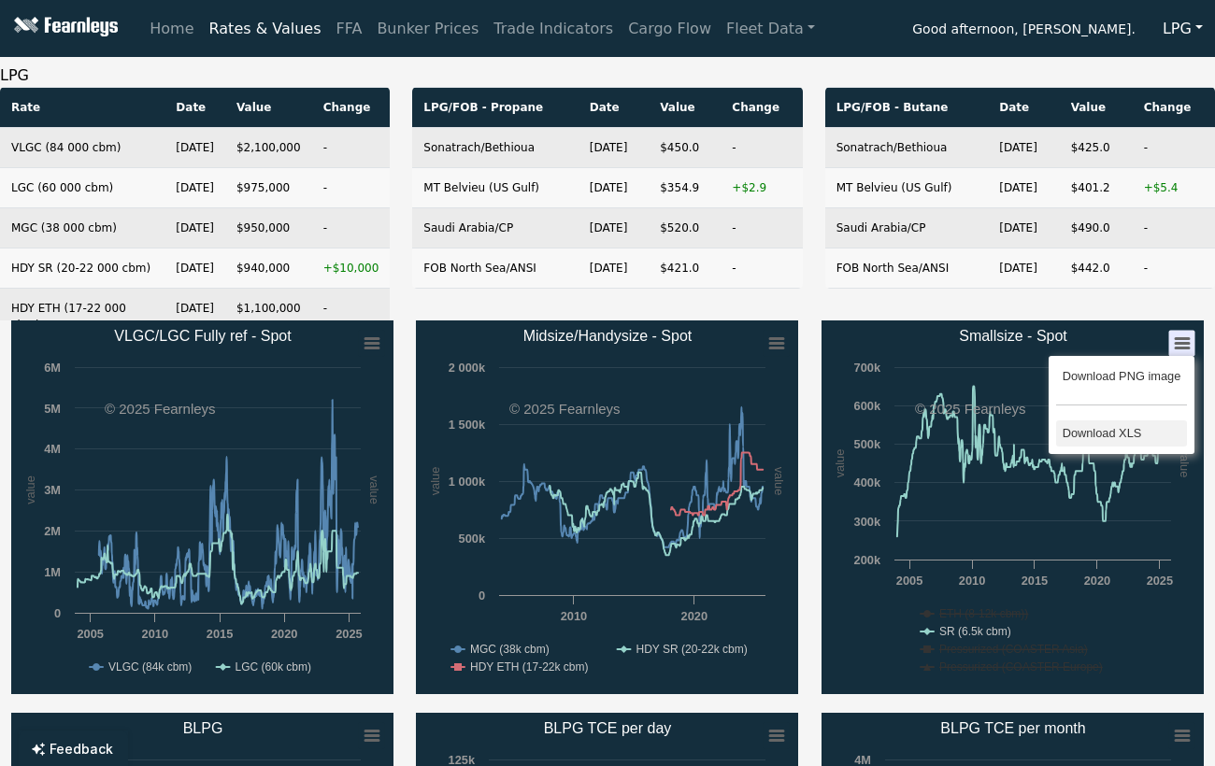
click at [1138, 423] on li "Download XLS" at bounding box center [1121, 434] width 130 height 26
